Goal: Information Seeking & Learning: Learn about a topic

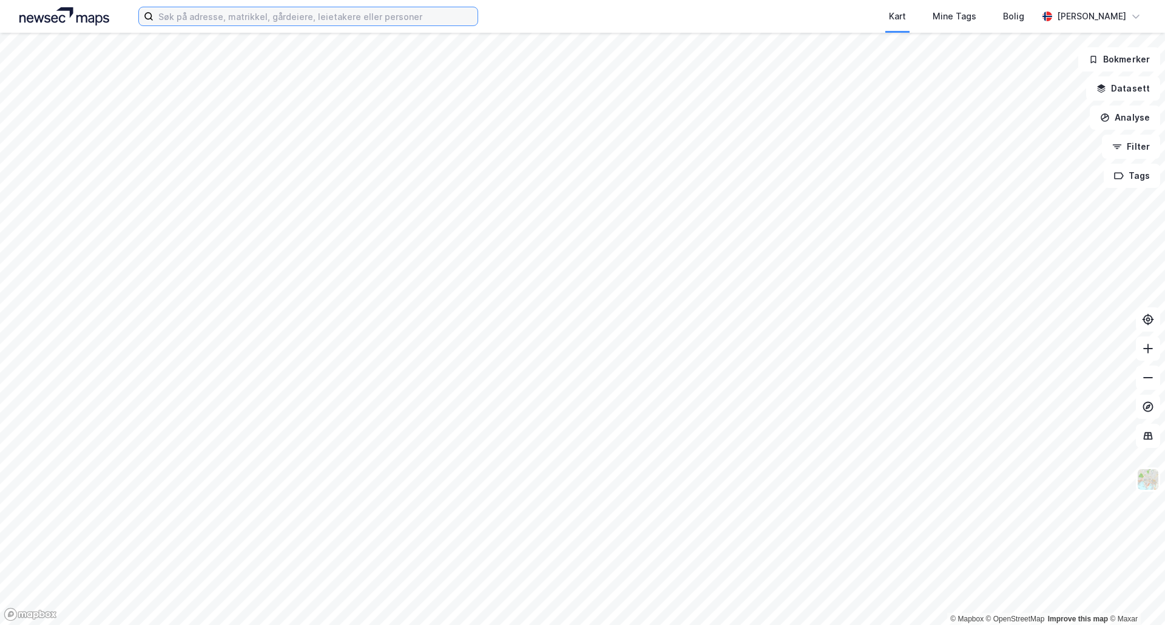
click at [340, 10] on input at bounding box center [315, 16] width 324 height 18
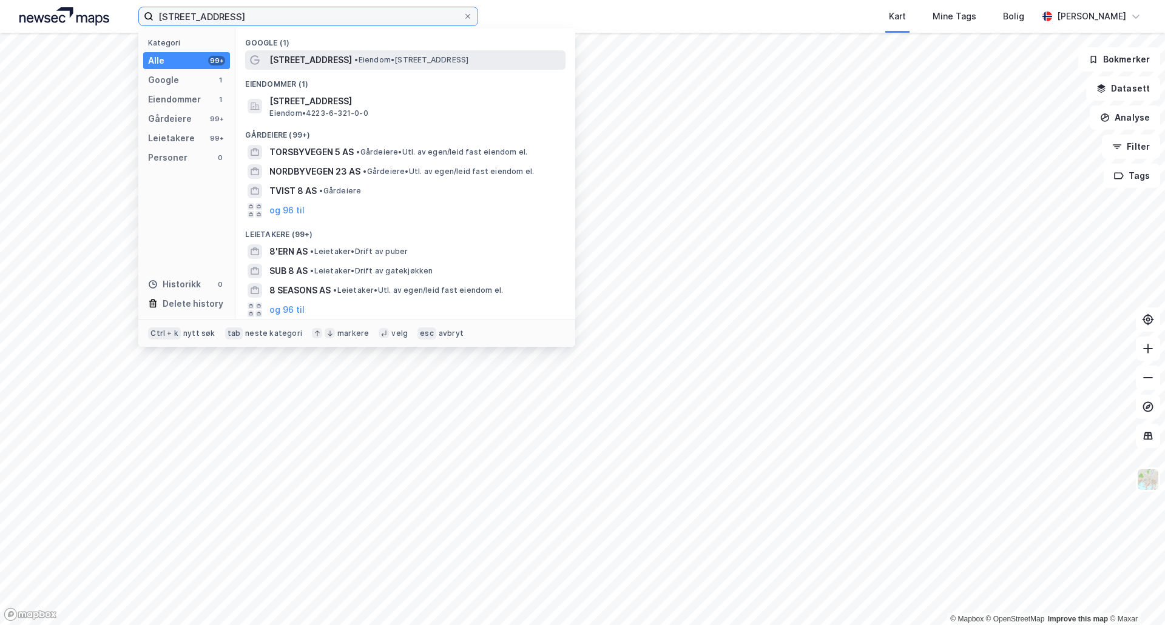
type input "[STREET_ADDRESS]"
click at [354, 60] on span "• Eiendom • [STREET_ADDRESS]" at bounding box center [411, 60] width 114 height 10
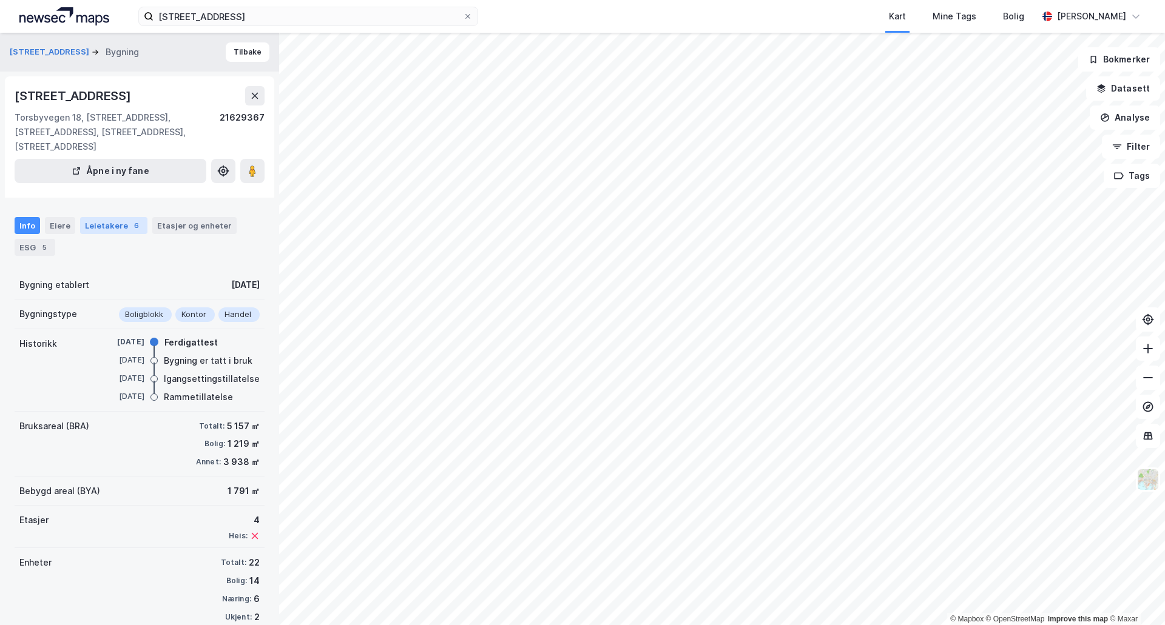
click at [114, 217] on div "Leietakere 6" at bounding box center [113, 225] width 67 height 17
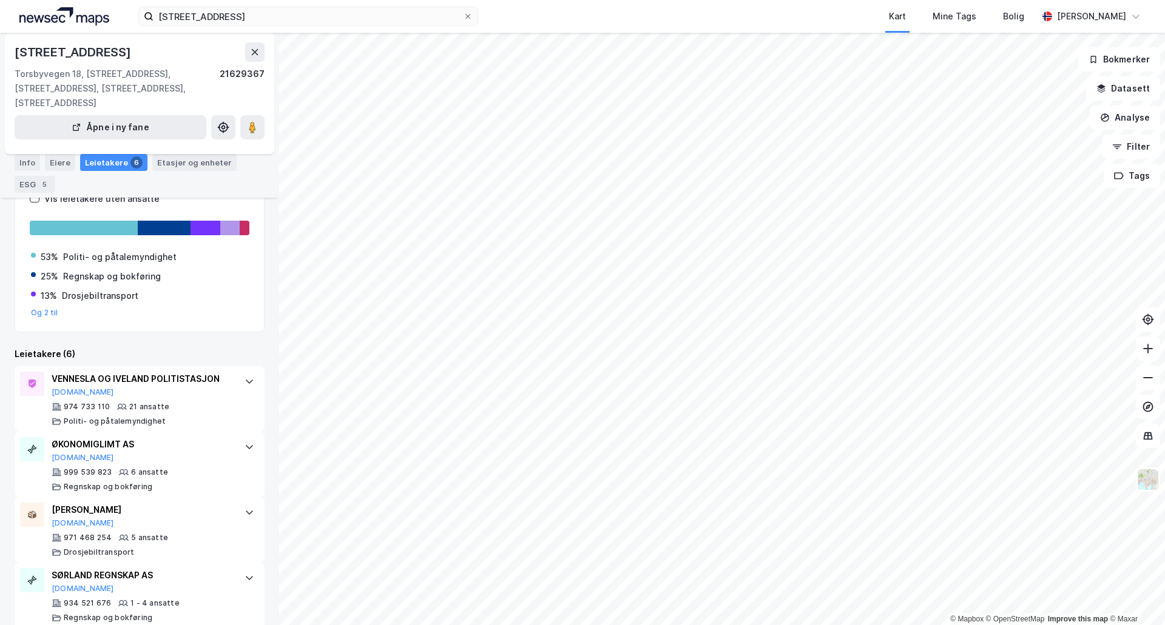
scroll to position [123, 0]
click at [260, 115] on button at bounding box center [252, 127] width 24 height 24
